Goal: Transaction & Acquisition: Purchase product/service

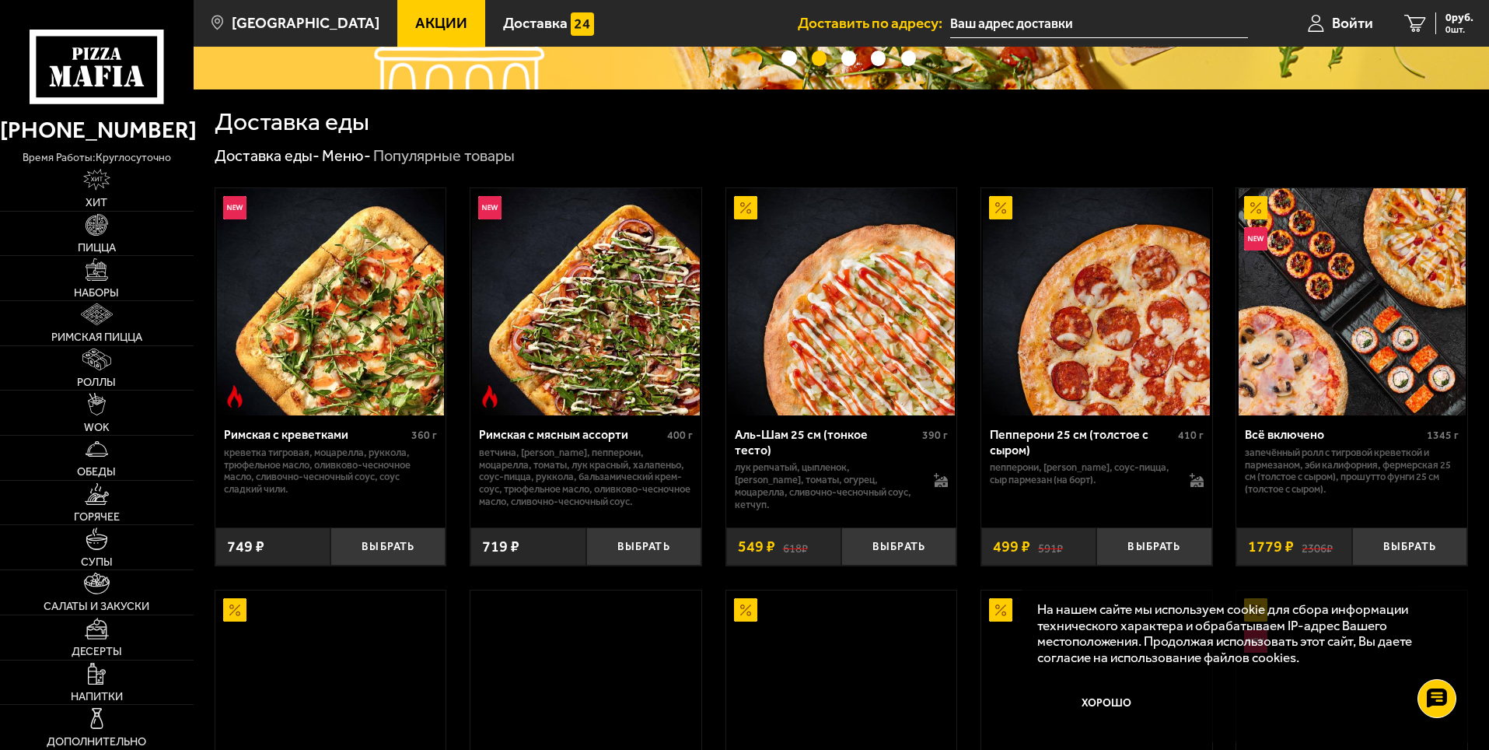
scroll to position [467, 0]
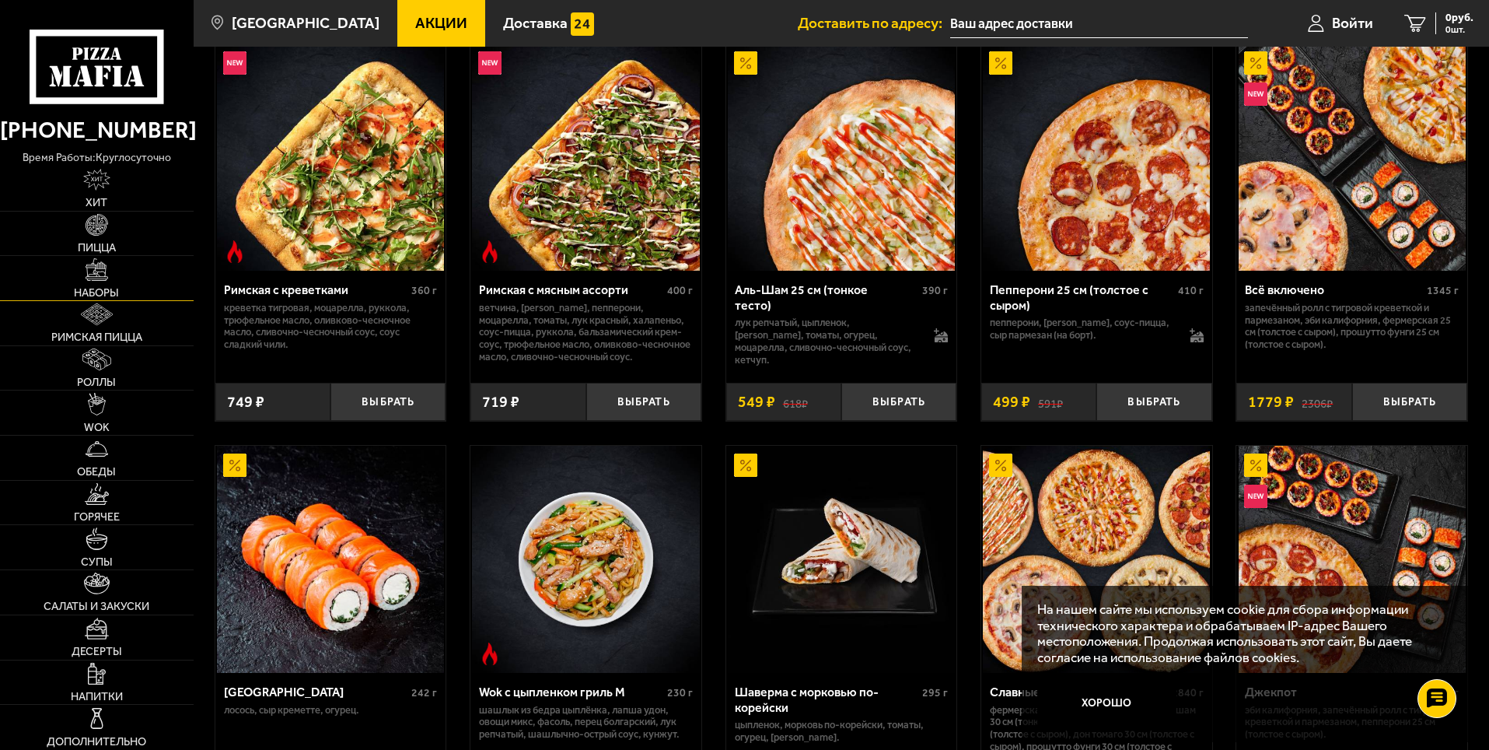
click at [102, 279] on img at bounding box center [97, 269] width 22 height 22
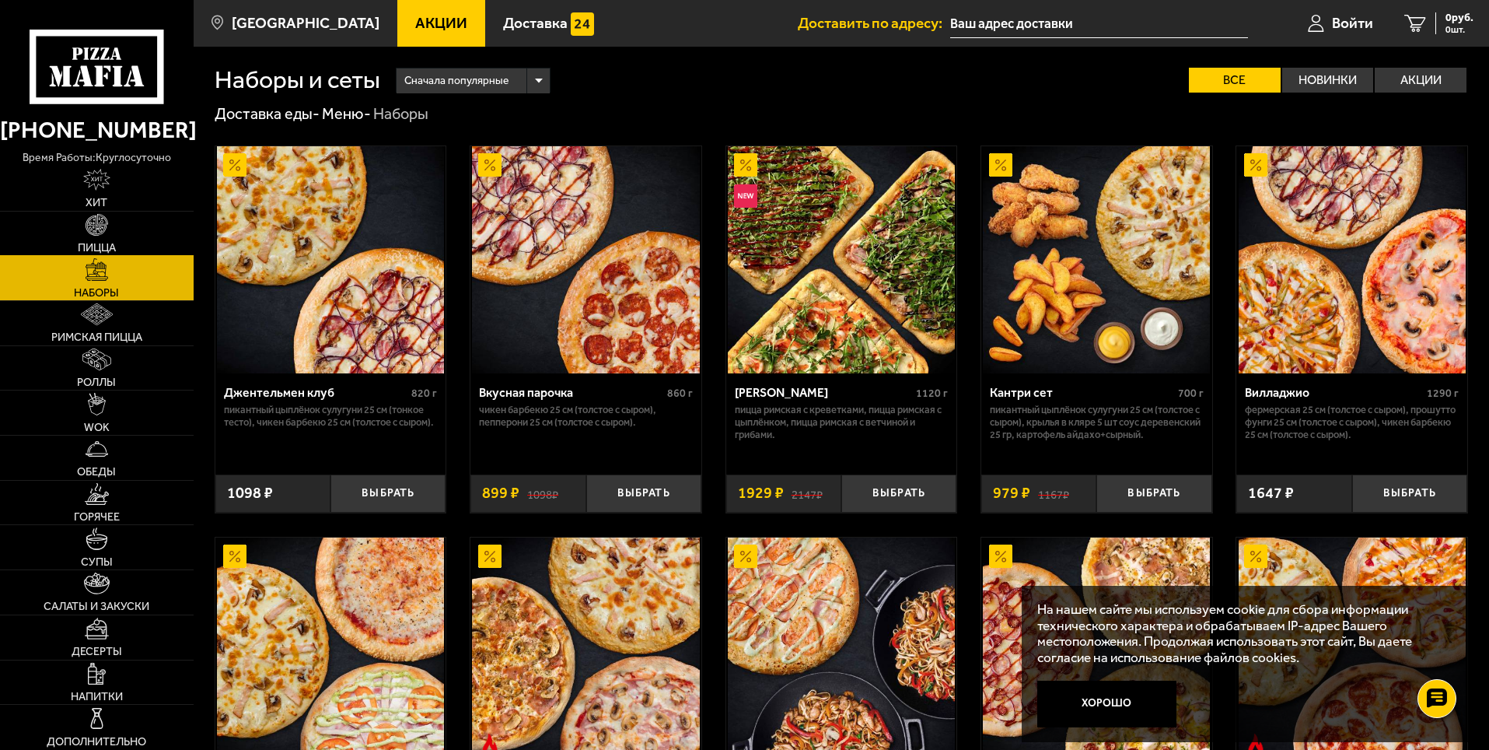
click at [110, 218] on link "Пицца" at bounding box center [97, 234] width 194 height 44
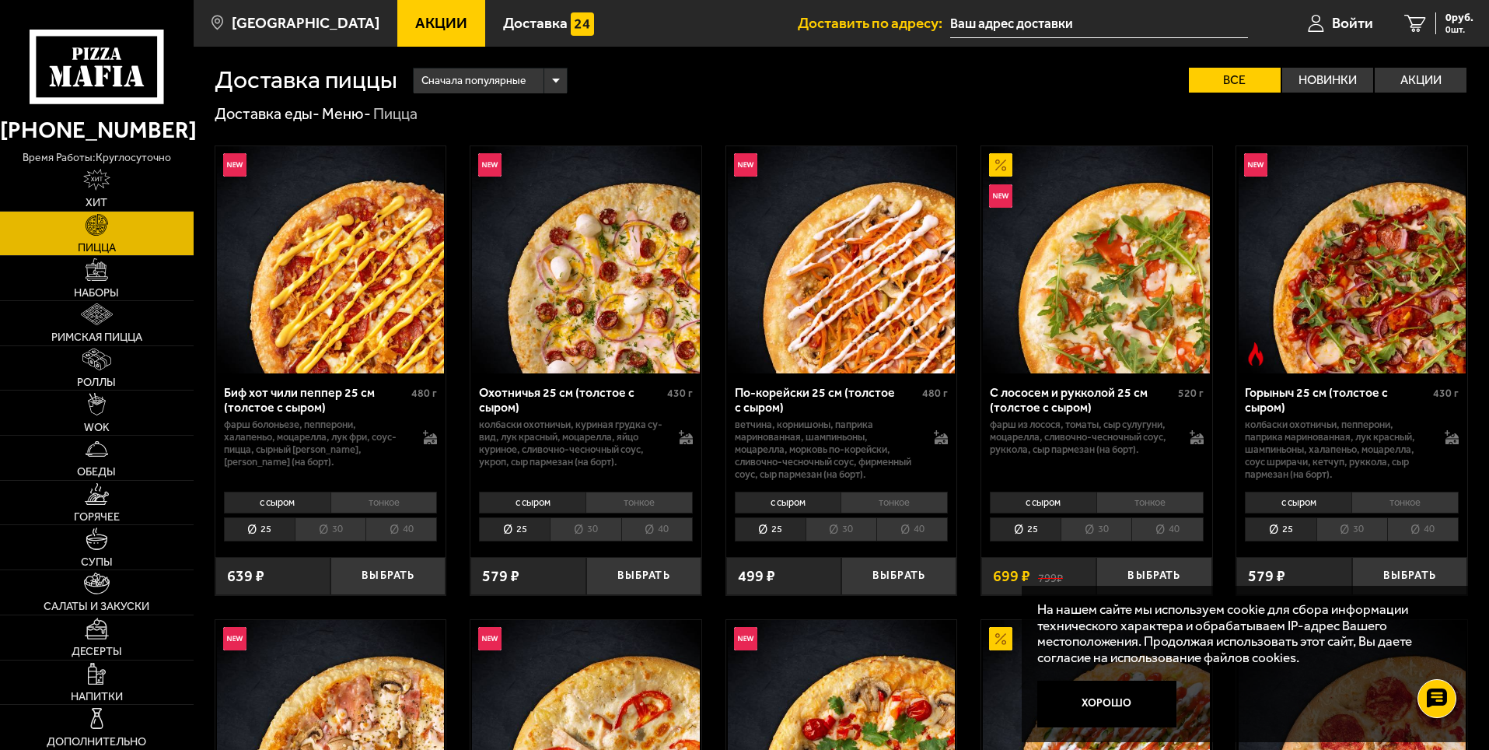
click at [551, 76] on div "Сначала популярные" at bounding box center [490, 80] width 153 height 25
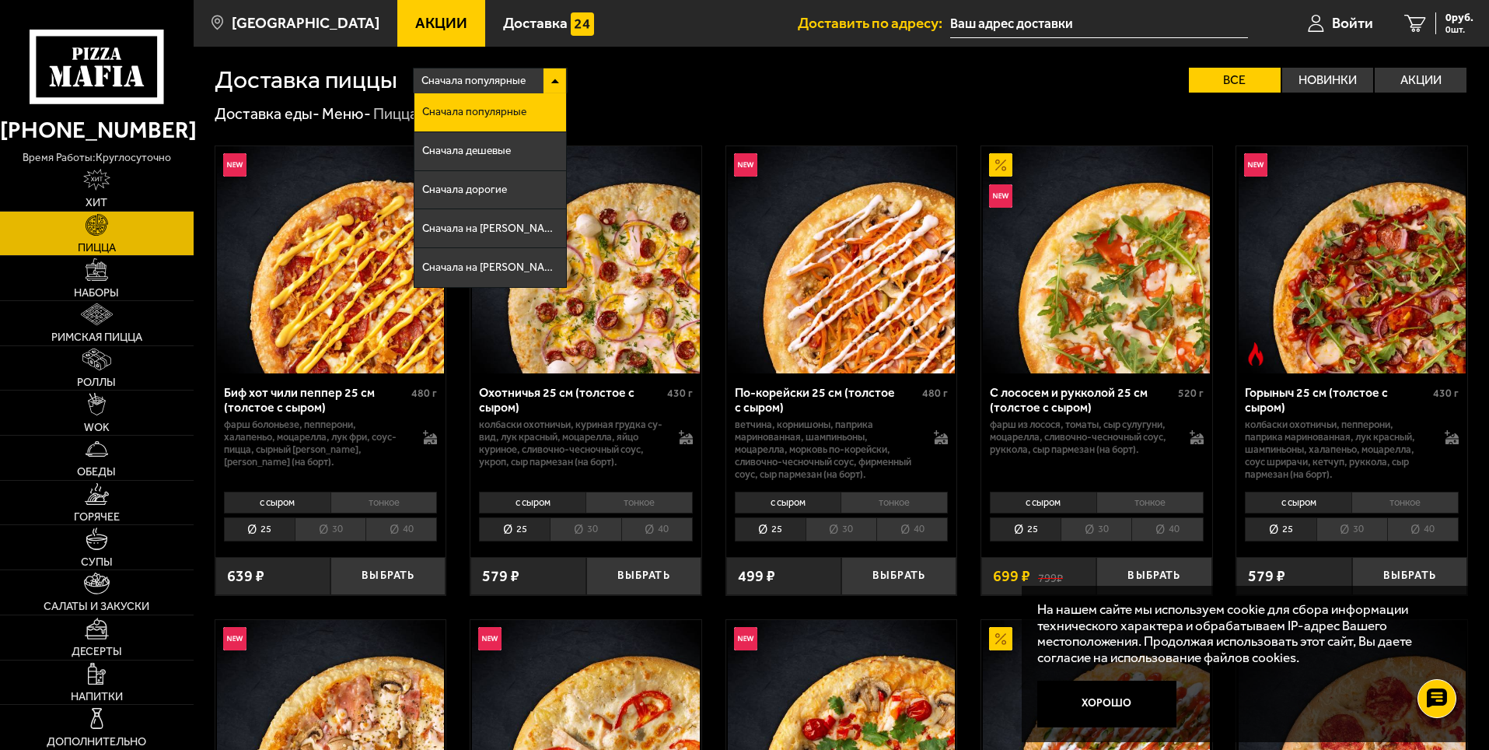
click at [532, 185] on li "Сначала дорогие" at bounding box center [490, 190] width 152 height 39
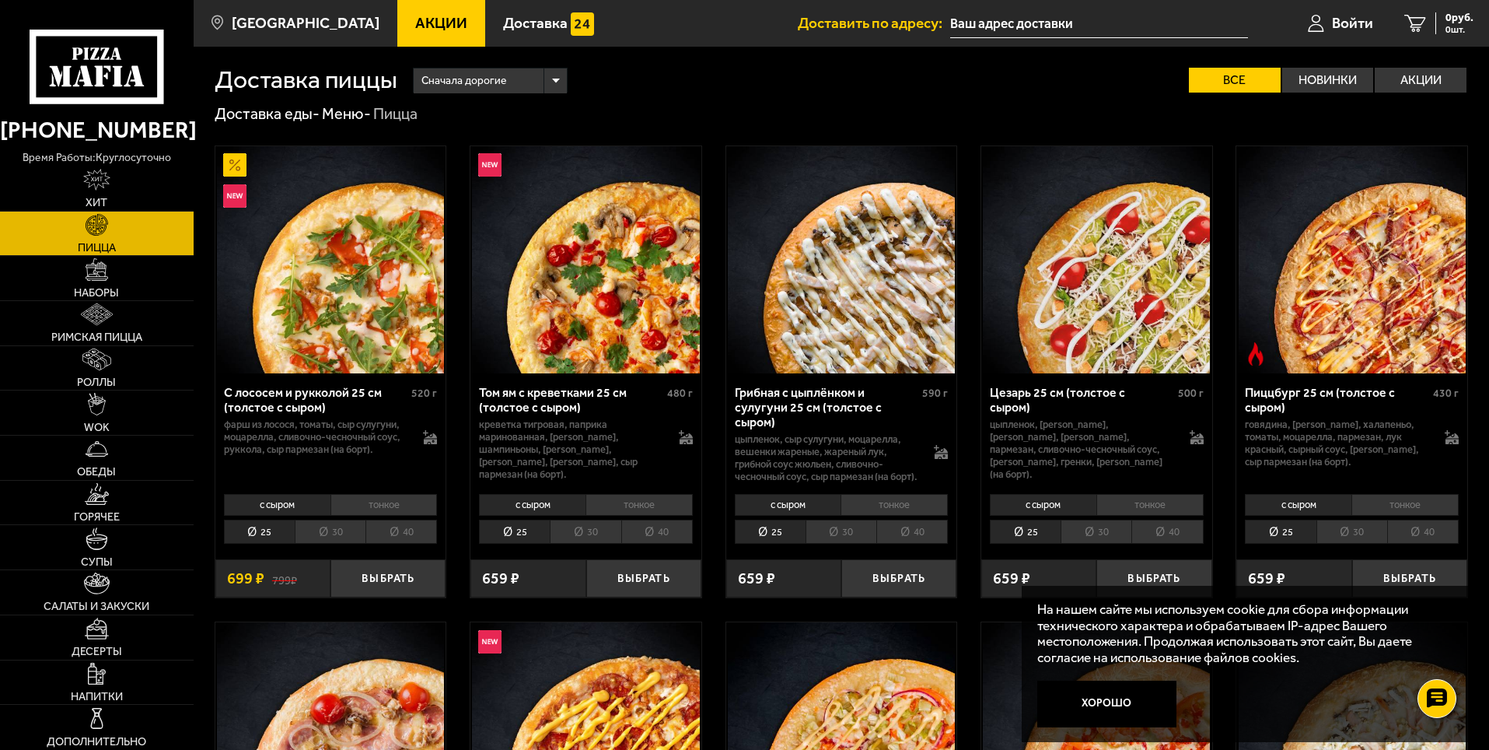
click at [379, 544] on li "40" at bounding box center [401, 531] width 72 height 24
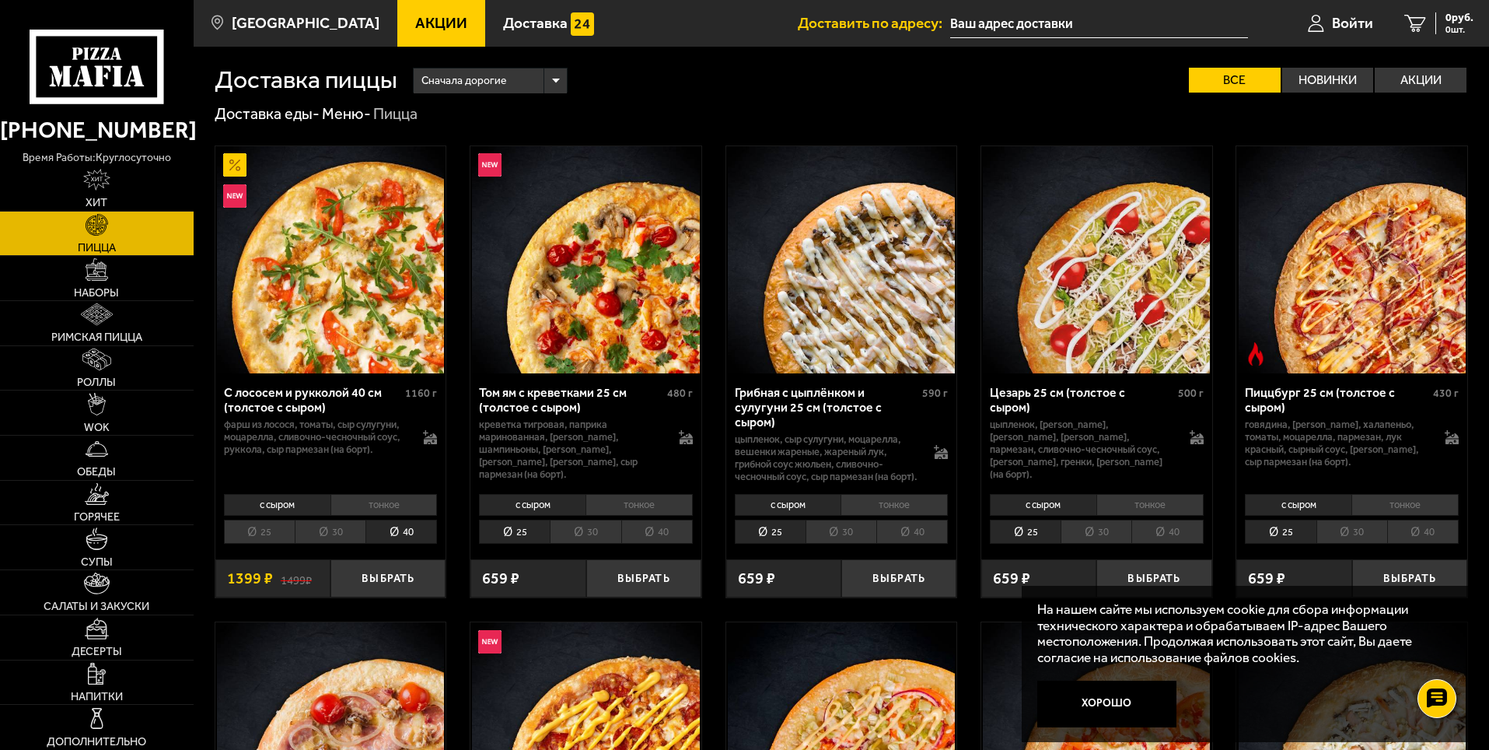
click at [935, 544] on li "40" at bounding box center [912, 531] width 72 height 24
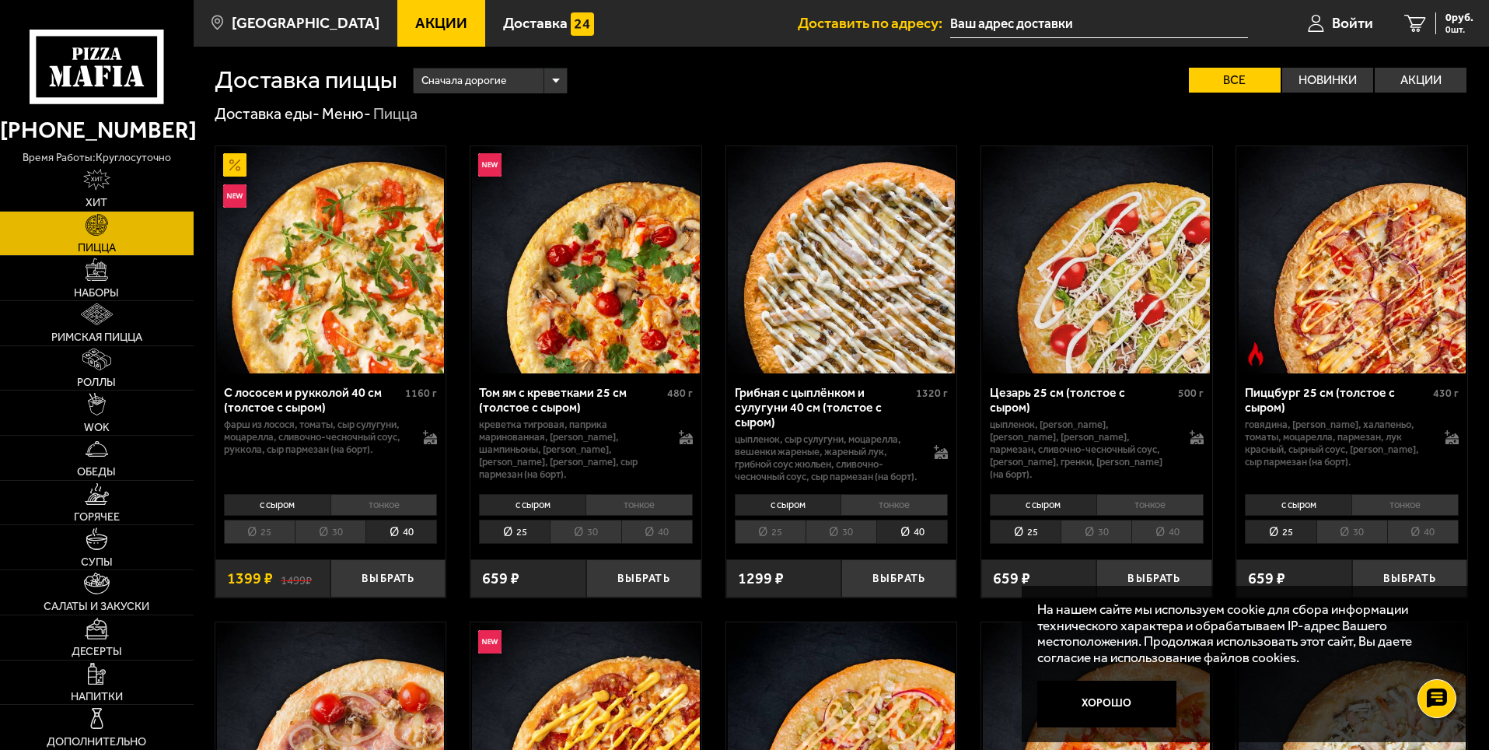
click at [836, 543] on li "30" at bounding box center [841, 531] width 71 height 24
click at [889, 544] on li "40" at bounding box center [912, 531] width 72 height 24
click at [851, 544] on li "30" at bounding box center [841, 531] width 71 height 24
click at [908, 544] on li "40" at bounding box center [912, 531] width 72 height 24
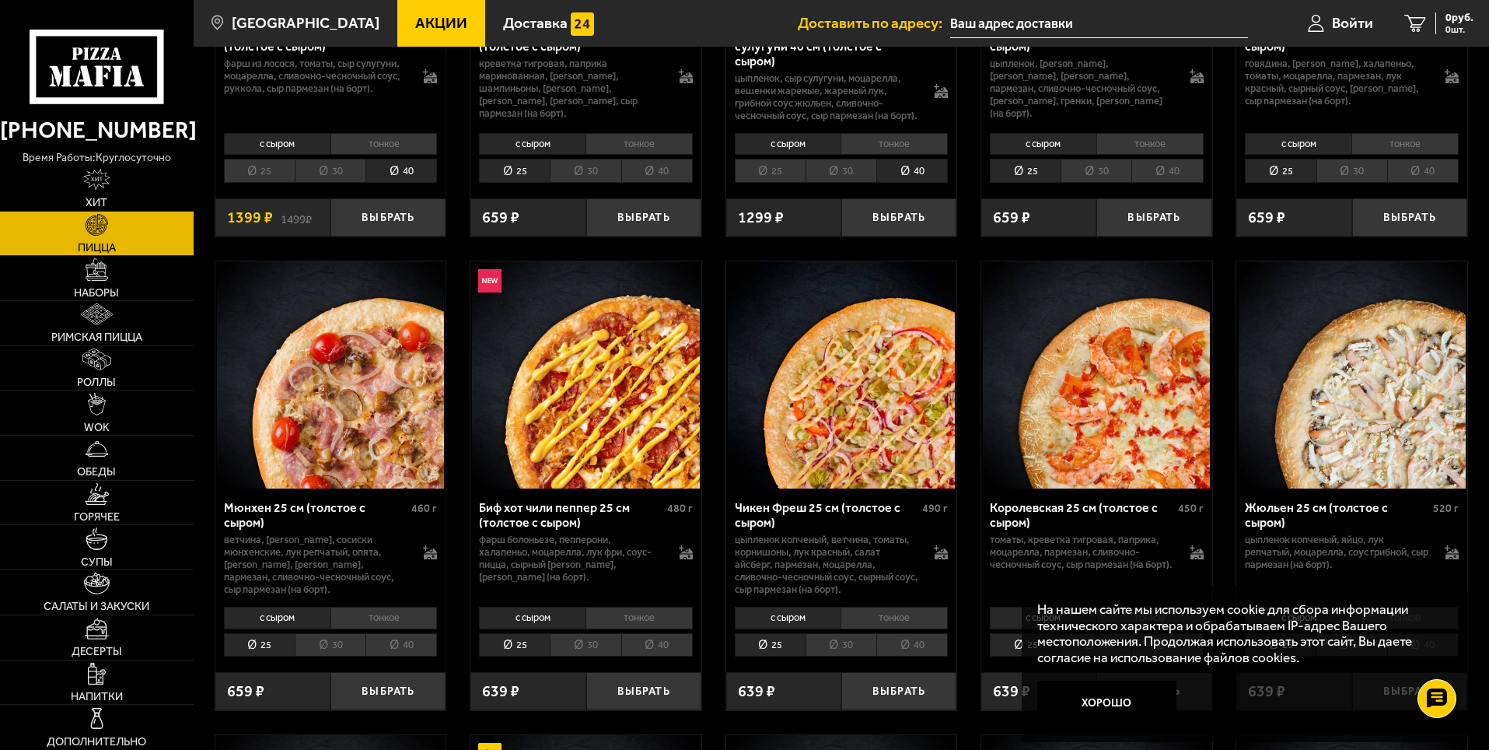
scroll to position [389, 0]
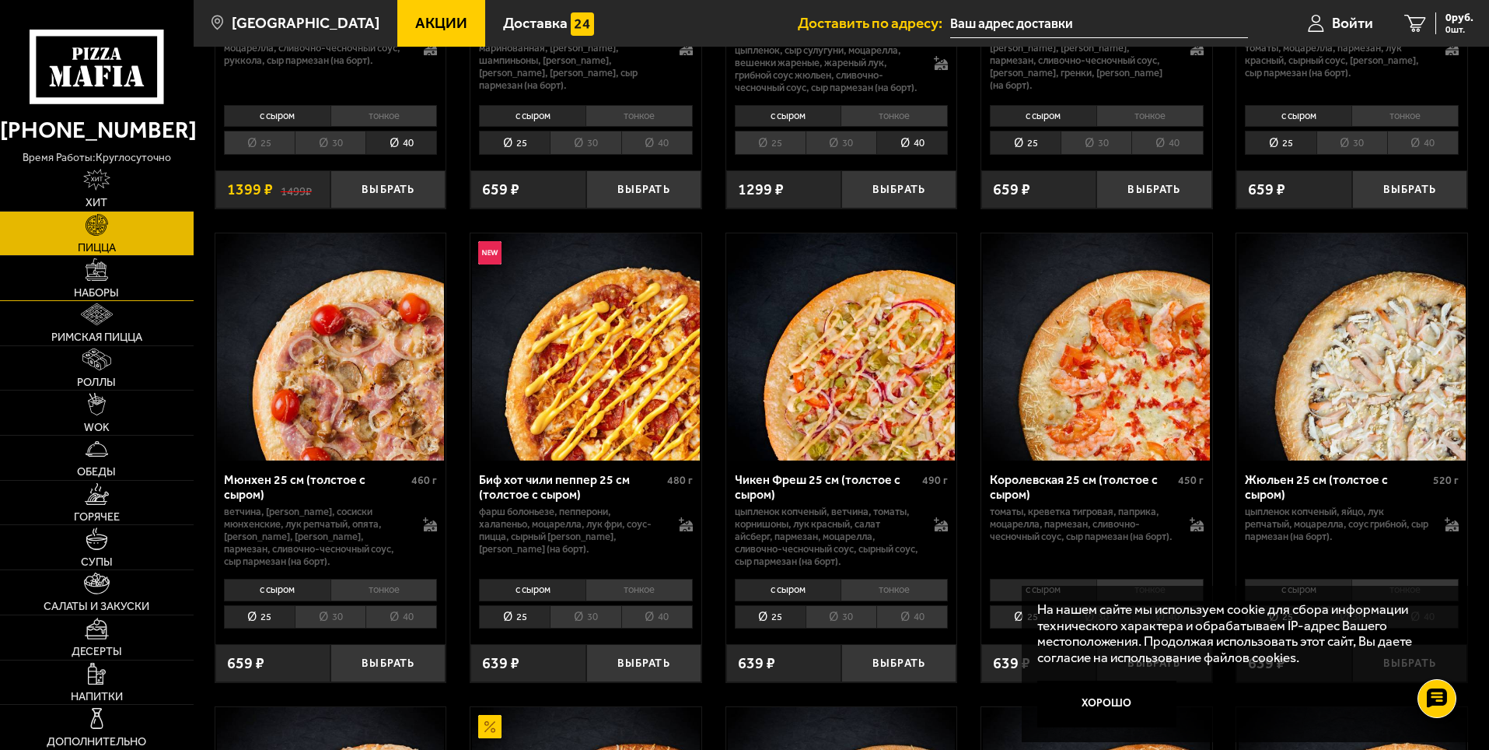
click at [108, 276] on link "Наборы" at bounding box center [97, 278] width 194 height 44
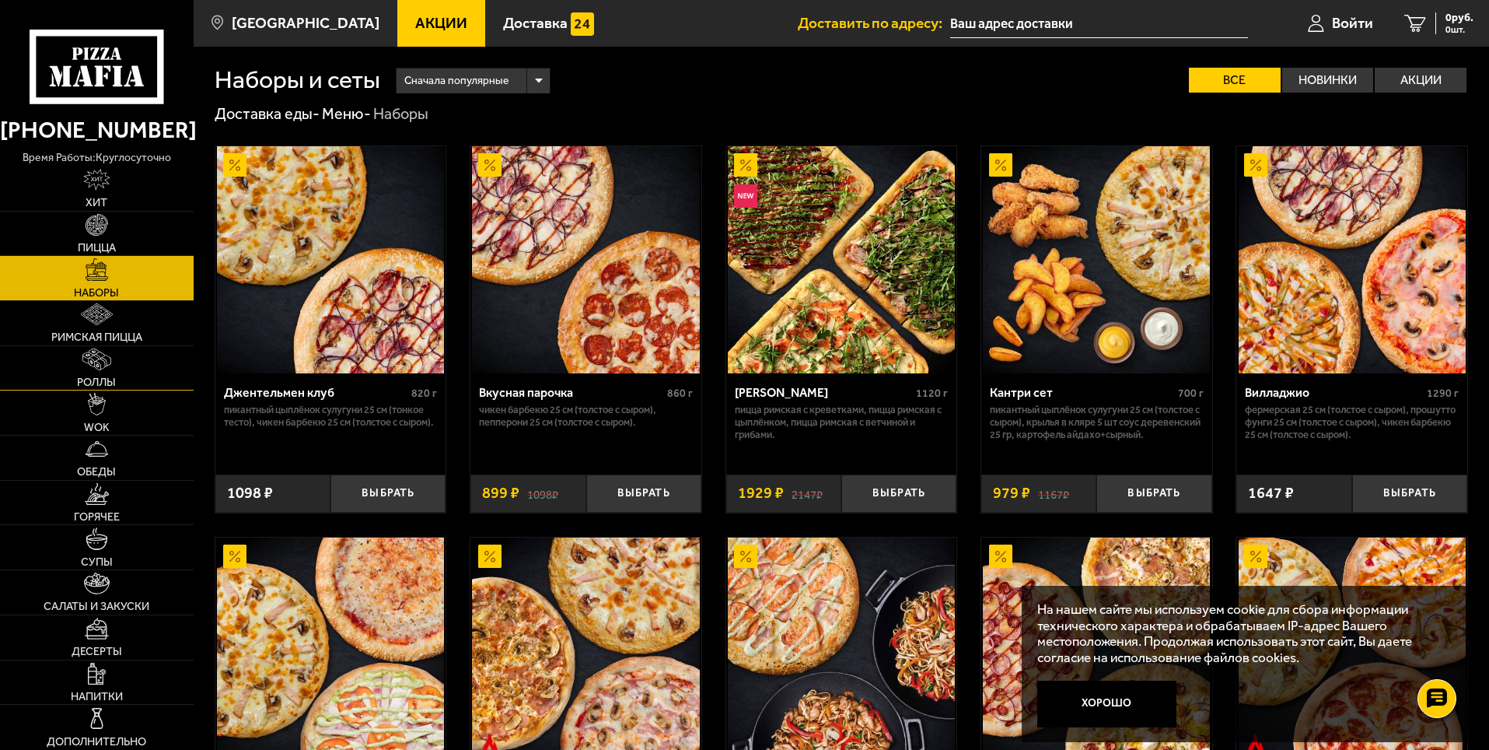
click at [107, 349] on img at bounding box center [96, 359] width 29 height 22
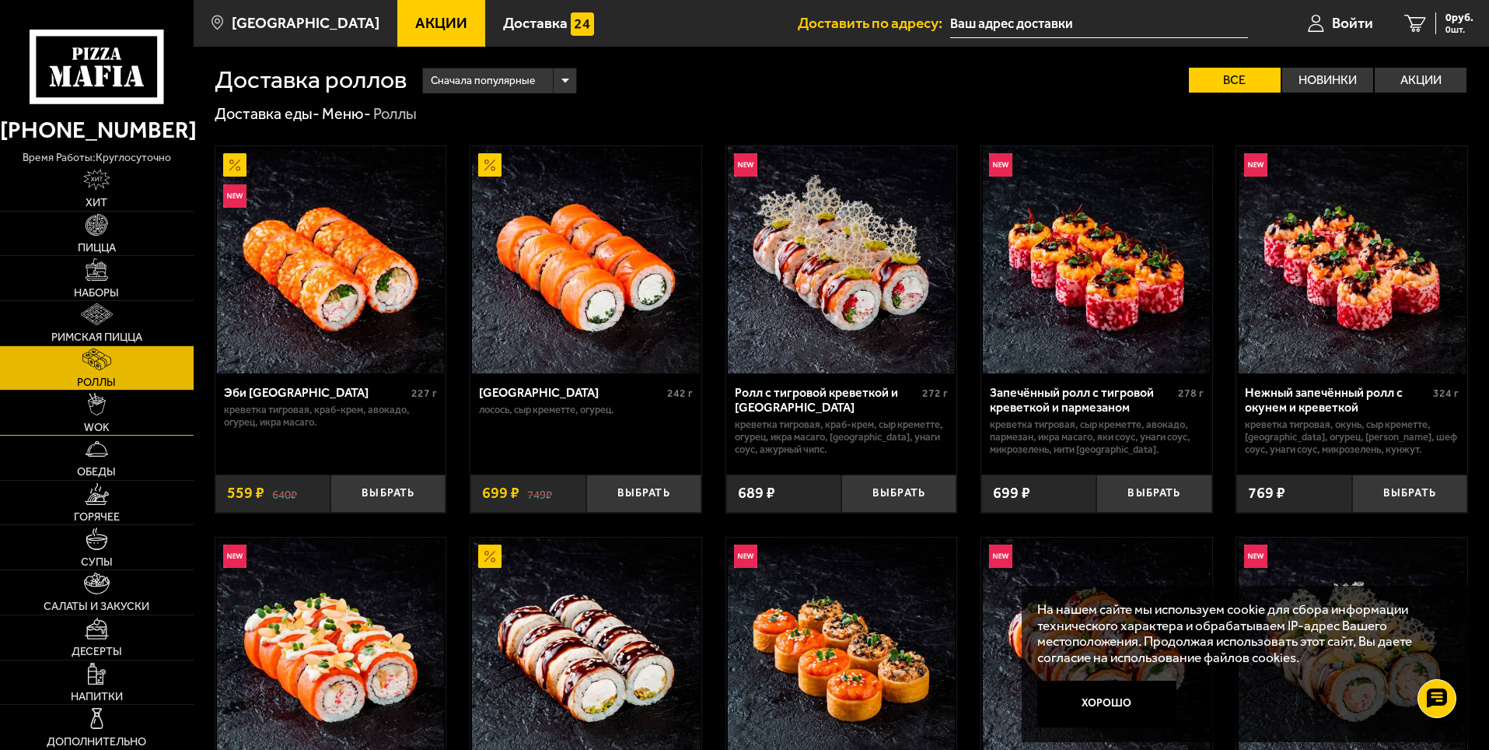
click at [124, 411] on link "WOK" at bounding box center [97, 412] width 194 height 44
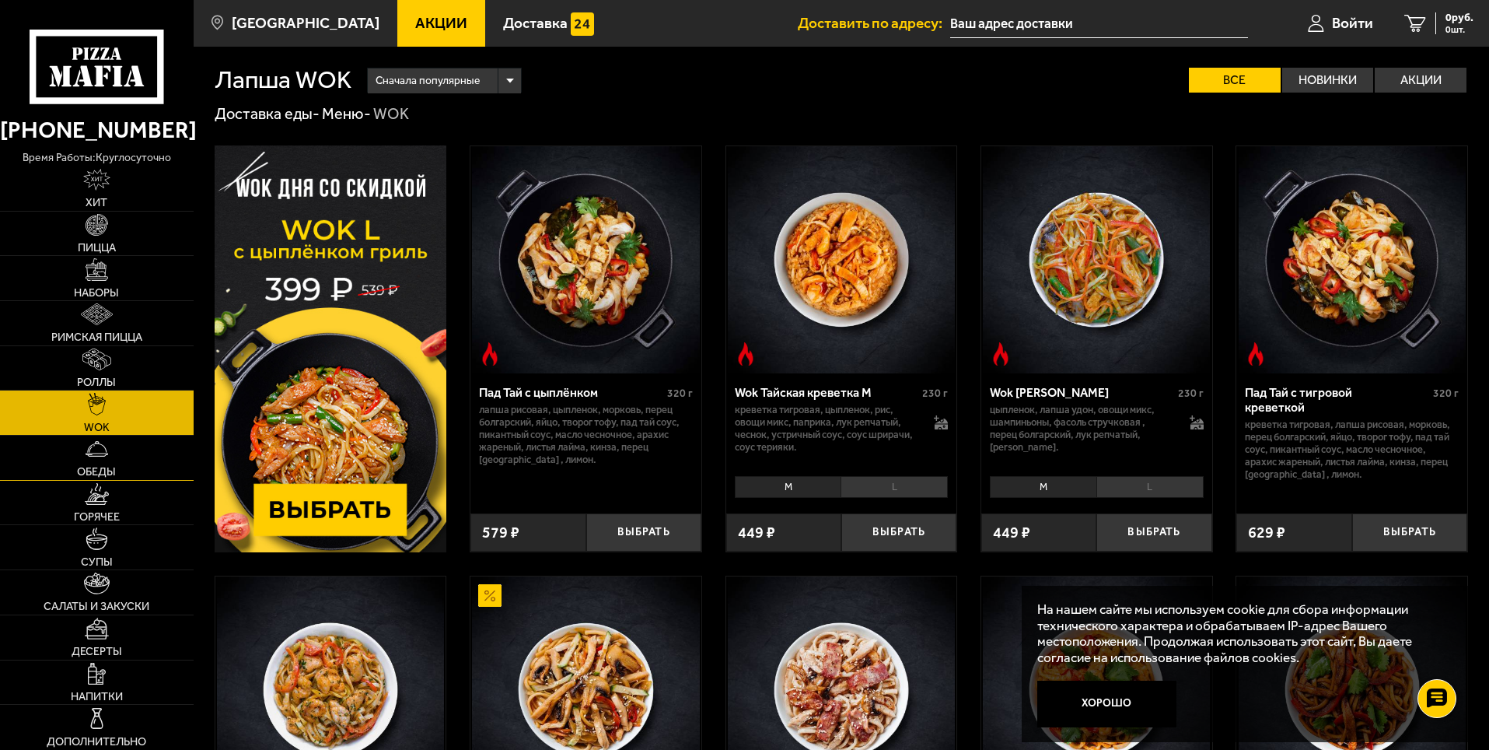
click at [121, 460] on link "Обеды" at bounding box center [97, 457] width 194 height 44
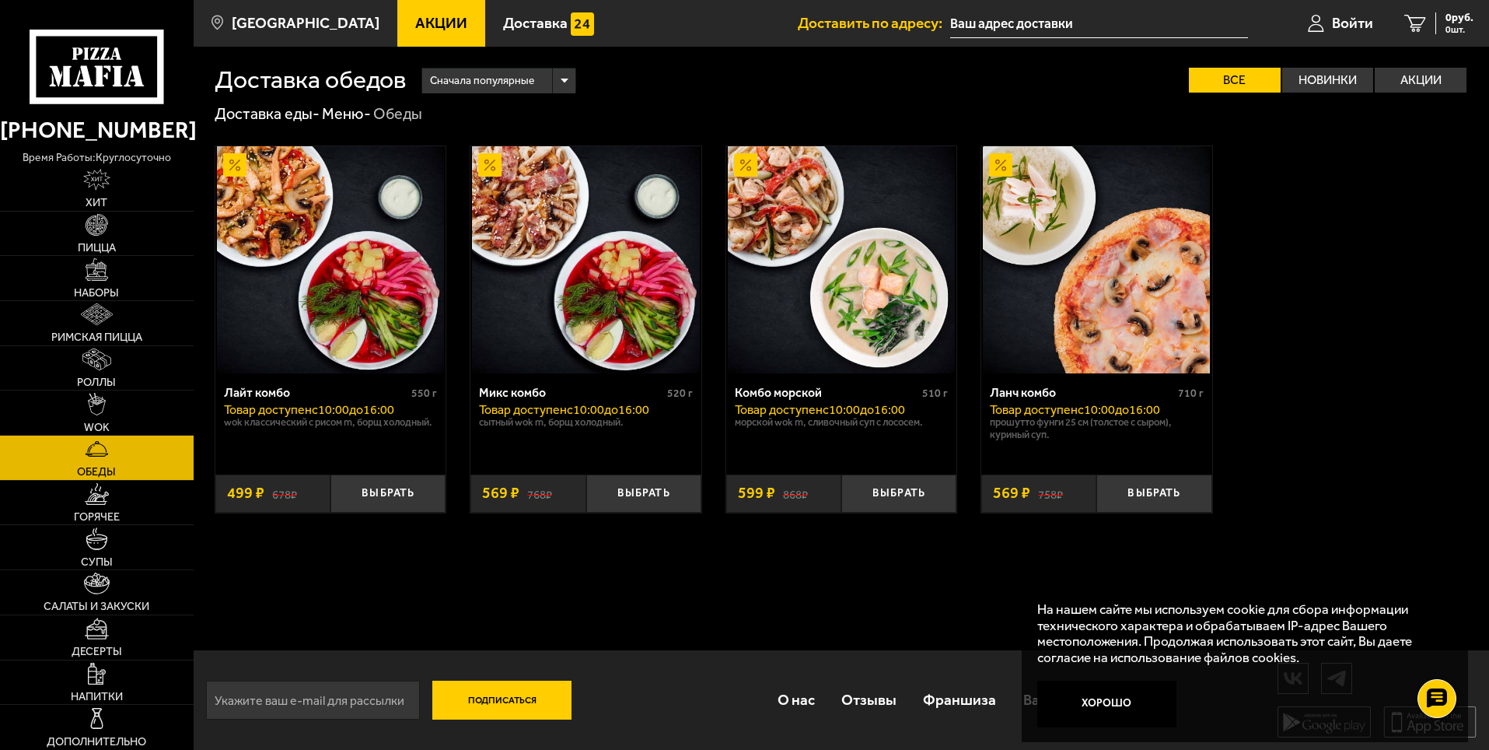
scroll to position [1, 0]
click at [122, 603] on span "Салаты и закуски" at bounding box center [97, 605] width 106 height 11
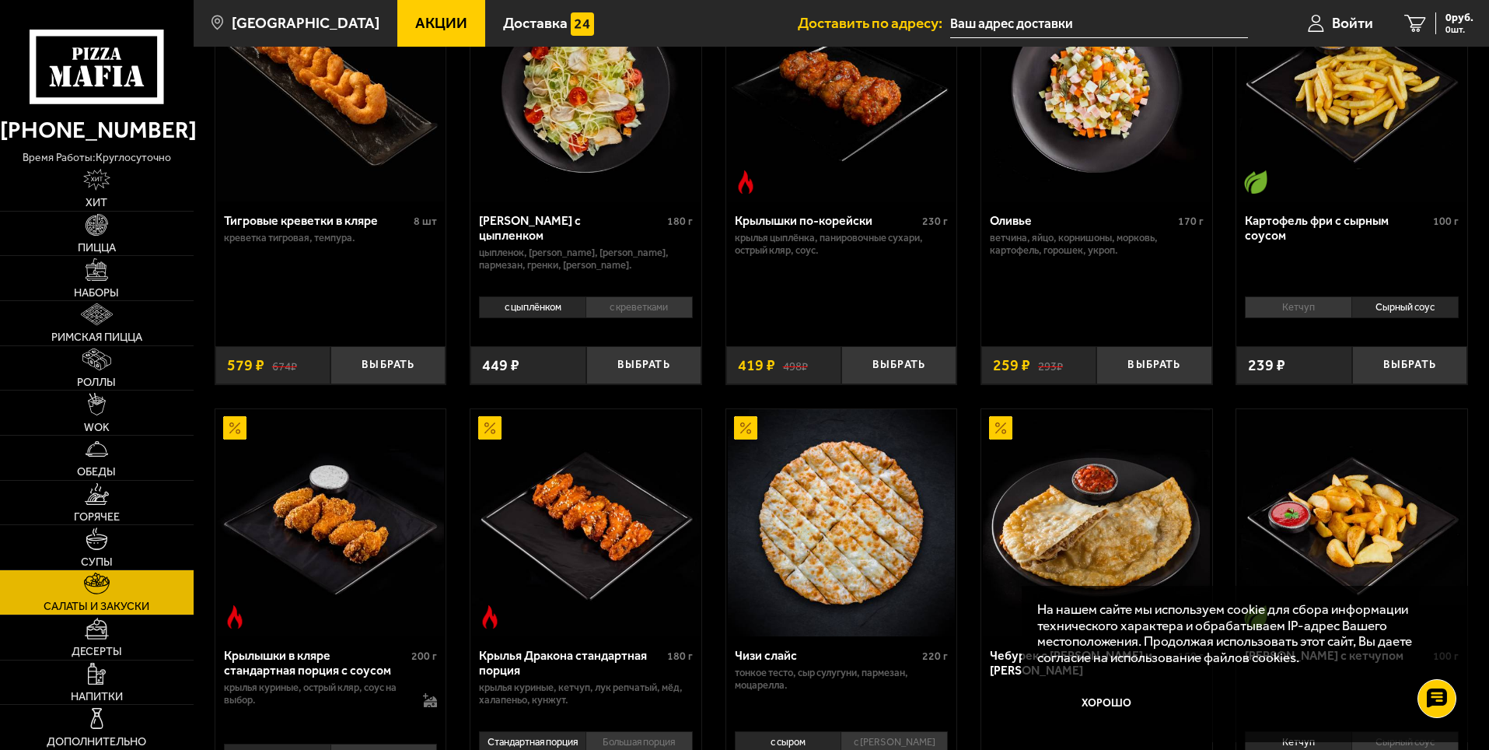
scroll to position [311, 0]
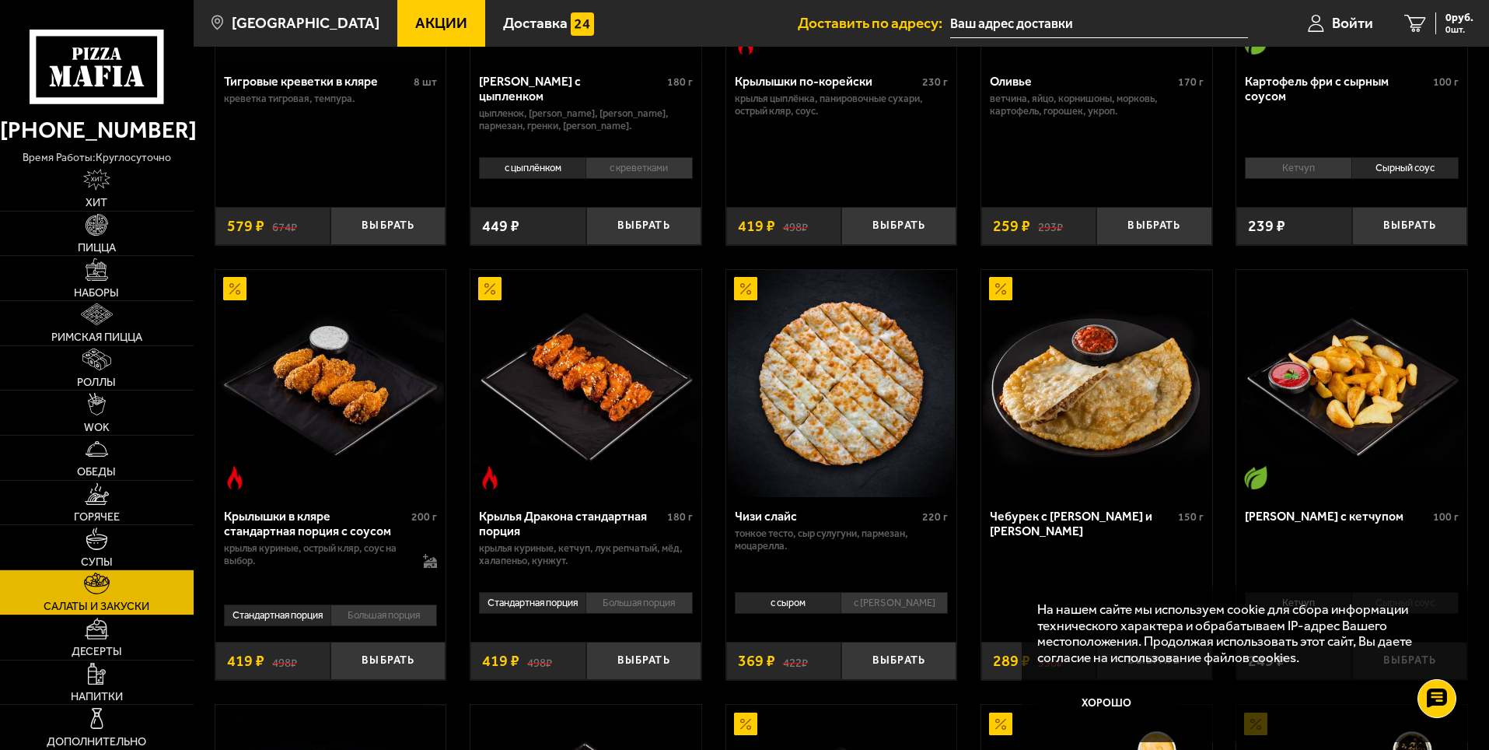
click at [618, 603] on li "Большая порция" at bounding box center [639, 603] width 107 height 22
click at [547, 603] on li "Стандартная порция" at bounding box center [532, 603] width 107 height 22
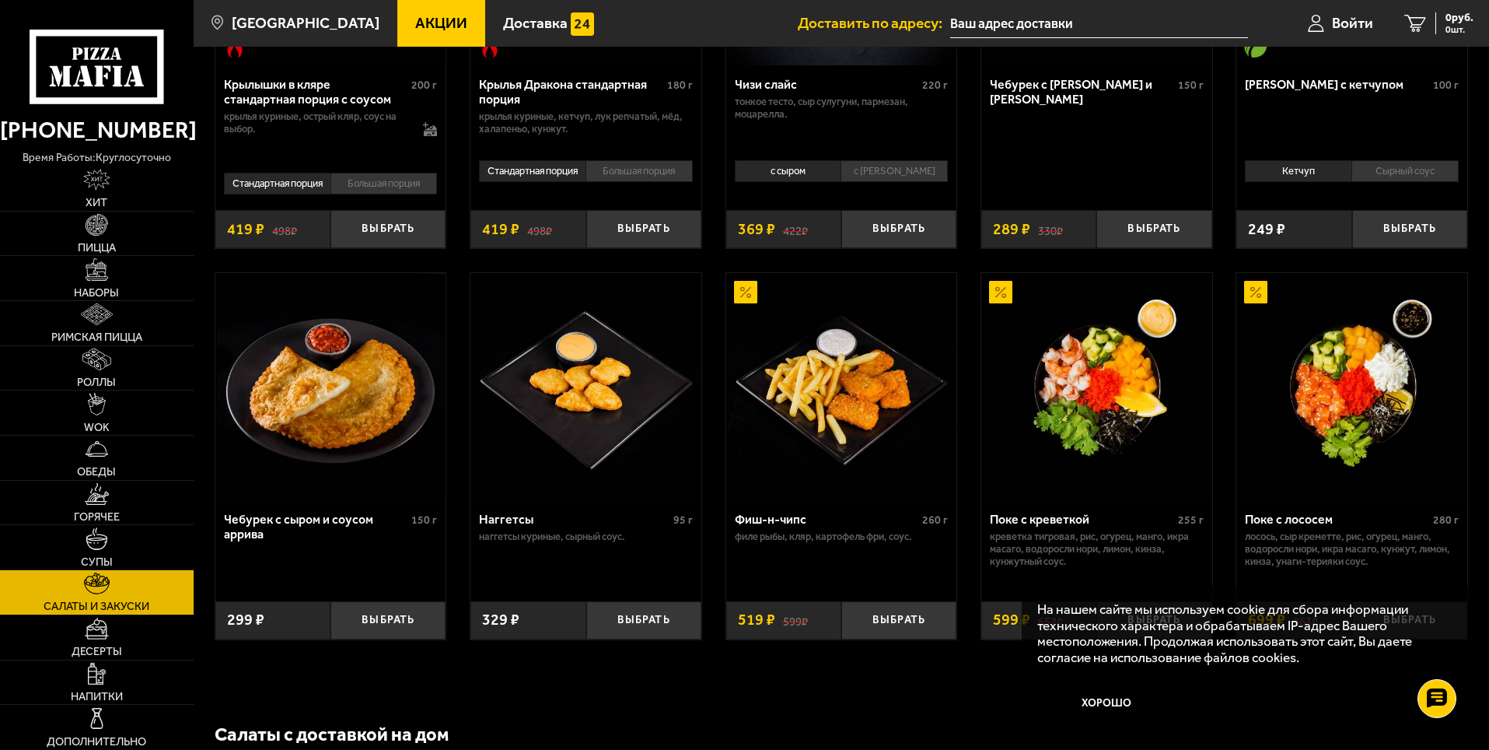
scroll to position [933, 0]
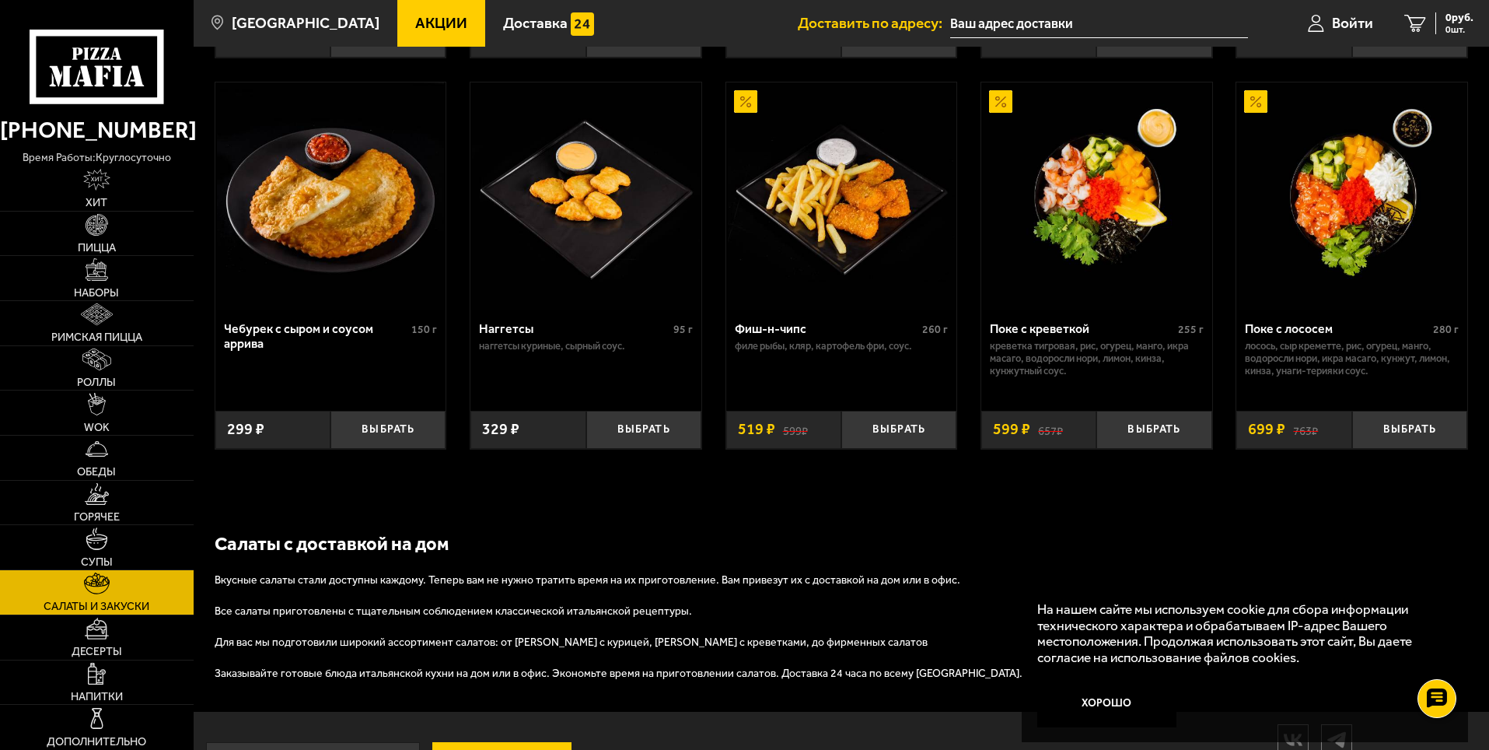
click at [1100, 182] on img at bounding box center [1096, 195] width 227 height 227
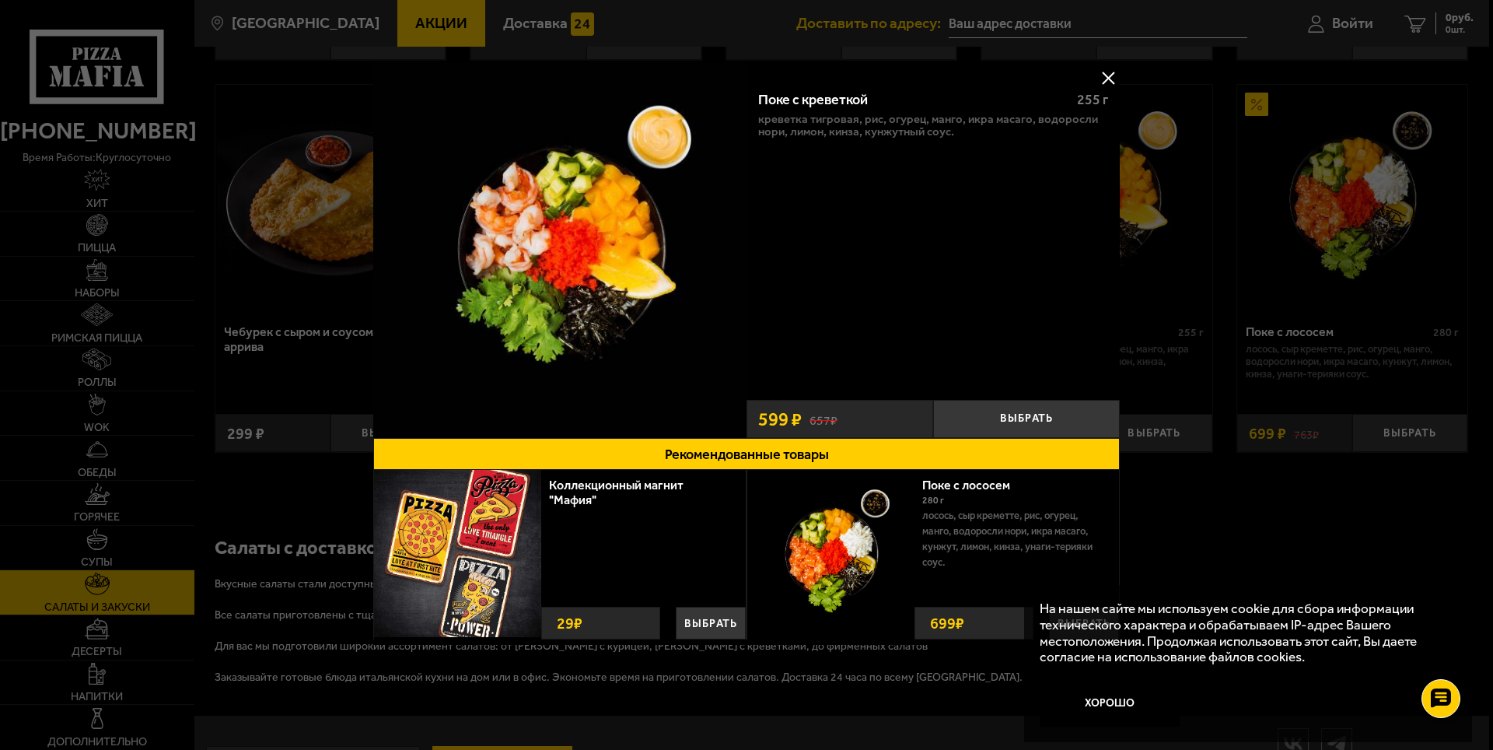
click at [1315, 474] on div at bounding box center [746, 375] width 1493 height 750
